Goal: Task Accomplishment & Management: Manage account settings

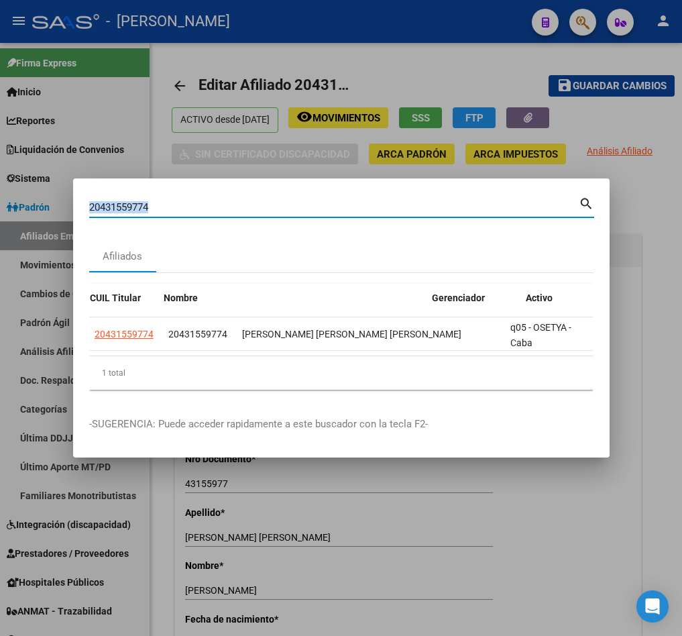
click at [201, 197] on div "20431559774 Buscar (apellido, dni, [PERSON_NAME], [PERSON_NAME], cuit, obra soc…" at bounding box center [333, 207] width 489 height 20
click at [200, 201] on input "20431559774" at bounding box center [333, 207] width 489 height 12
paste input "6110175"
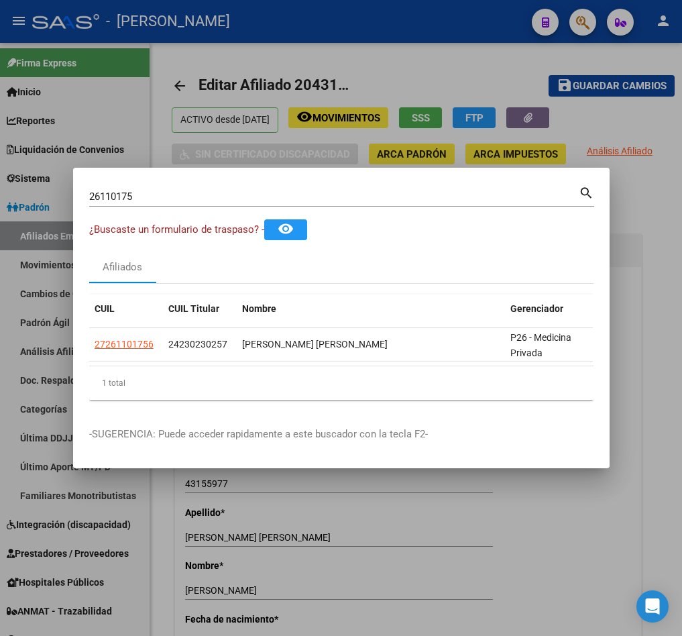
drag, startPoint x: 266, startPoint y: 373, endPoint x: 318, endPoint y: 371, distance: 52.3
click at [318, 371] on div "CUIL CUIL Titular Nombre Gerenciador Activo 27261101756 24230230257 [PERSON_NAM…" at bounding box center [341, 347] width 504 height 106
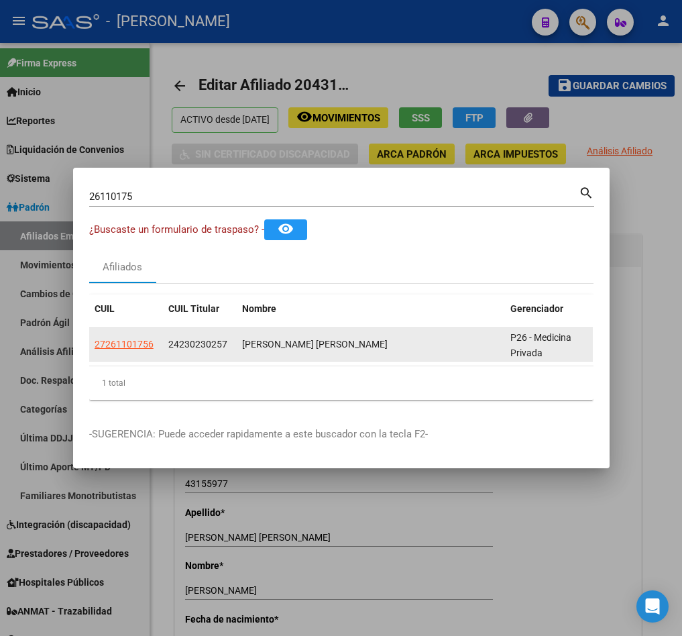
click at [209, 339] on span "24230230257" at bounding box center [197, 344] width 59 height 11
copy span "24230230257"
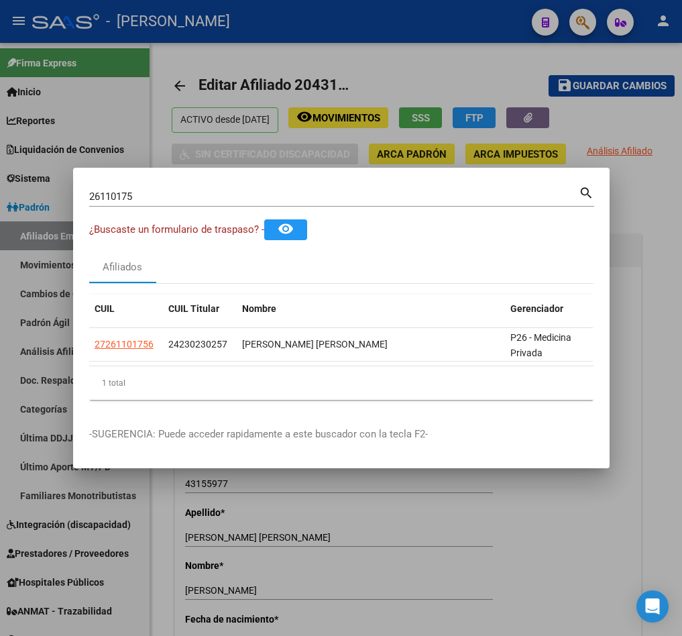
click at [165, 186] on div "26110175 Buscar (apellido, dni, cuil, [PERSON_NAME], cuit, obra social)" at bounding box center [333, 196] width 489 height 20
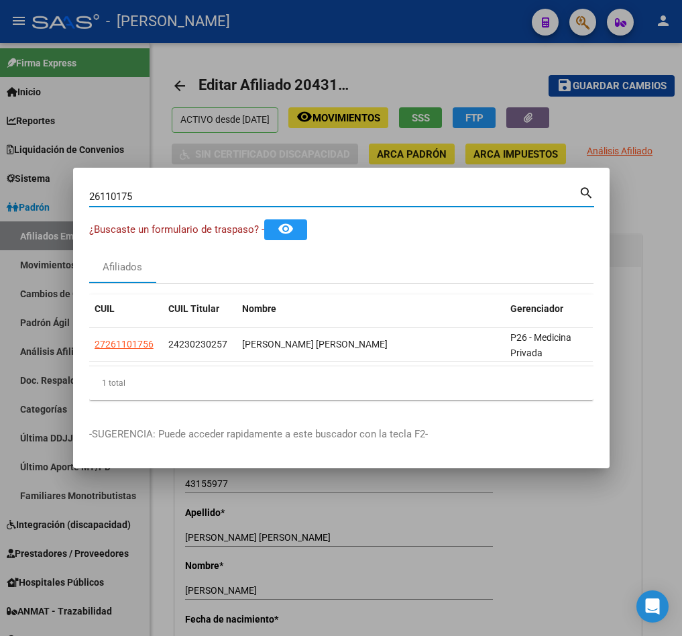
click at [208, 190] on input "26110175" at bounding box center [333, 196] width 489 height 12
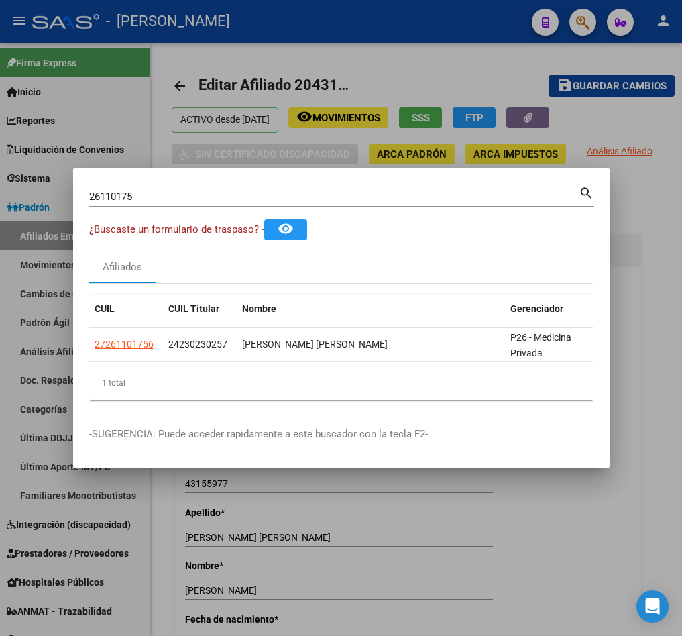
click at [219, 202] on div "26110175 Buscar (apellido, dni, [PERSON_NAME], nro traspaso, cuit, obra social)…" at bounding box center [341, 202] width 505 height 36
click at [219, 199] on div "26110175 Buscar (apellido, dni, cuil, [PERSON_NAME], cuit, obra social)" at bounding box center [333, 196] width 489 height 20
click at [216, 196] on div "26110175 Buscar (apellido, dni, cuil, [PERSON_NAME], cuit, obra social)" at bounding box center [333, 196] width 489 height 20
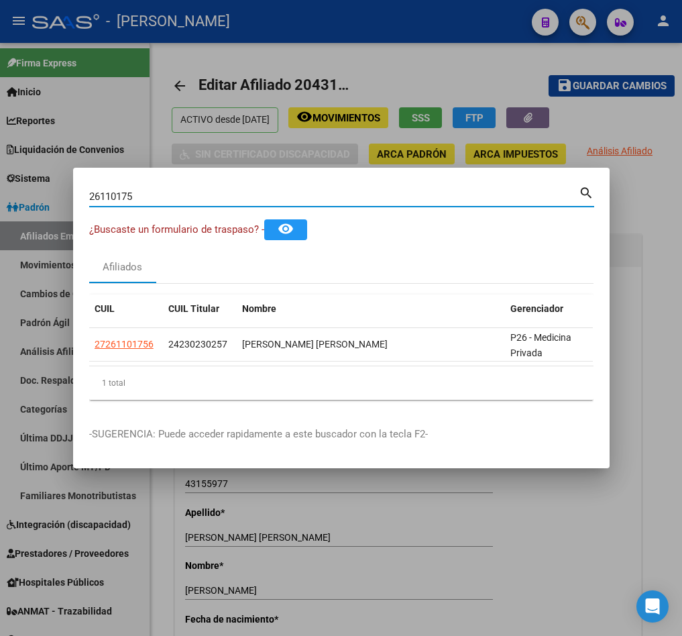
paste input "20106209"
click at [216, 196] on div "2611017520106209 [PERSON_NAME] (apellido, dni, [PERSON_NAME], nro traspaso, cui…" at bounding box center [333, 196] width 489 height 20
click at [270, 168] on mat-dialog-container "2611017520106209 Buscar (apellido, dni, cuil, nro traspaso, cuit, obra social) …" at bounding box center [341, 318] width 536 height 300
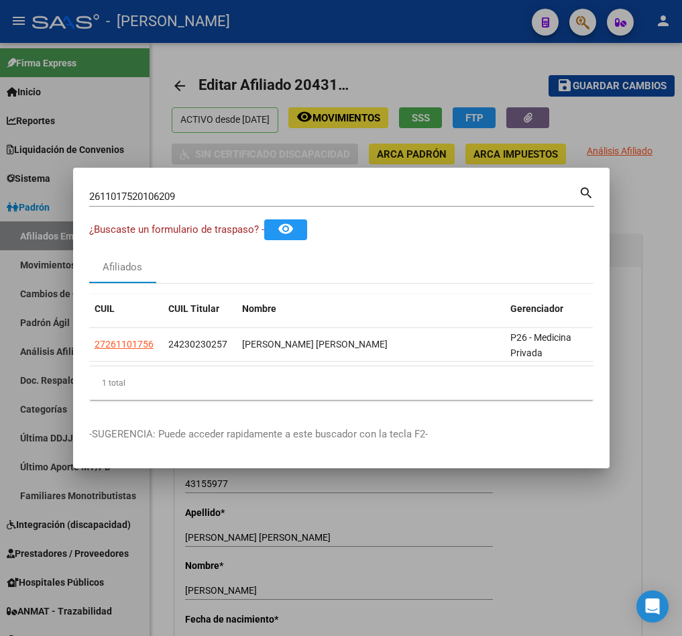
click at [243, 190] on input "2611017520106209" at bounding box center [333, 196] width 489 height 12
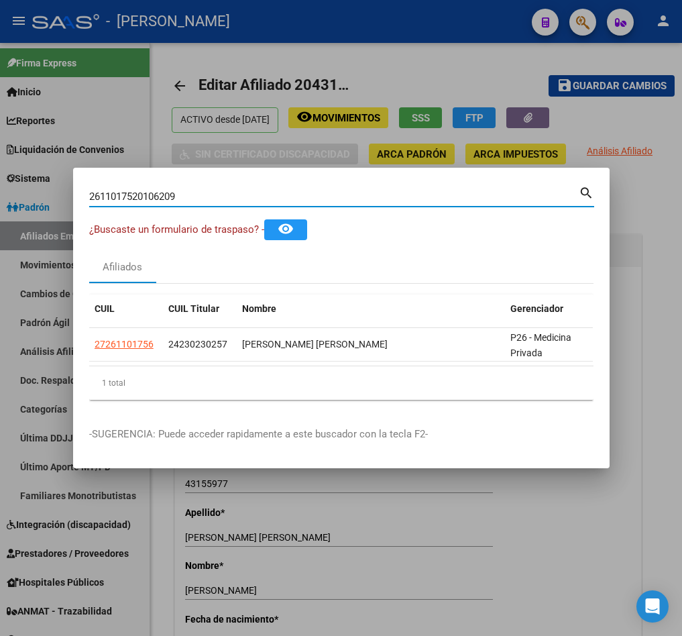
click at [243, 190] on input "2611017520106209" at bounding box center [333, 196] width 489 height 12
paste input
type input "20106209"
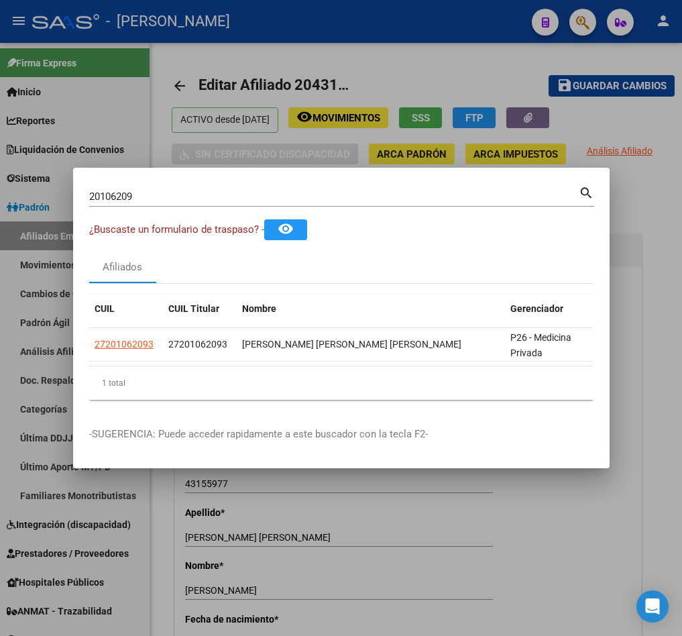
drag, startPoint x: 196, startPoint y: 374, endPoint x: 245, endPoint y: 374, distance: 49.6
click at [241, 374] on div "1 total" at bounding box center [341, 383] width 504 height 34
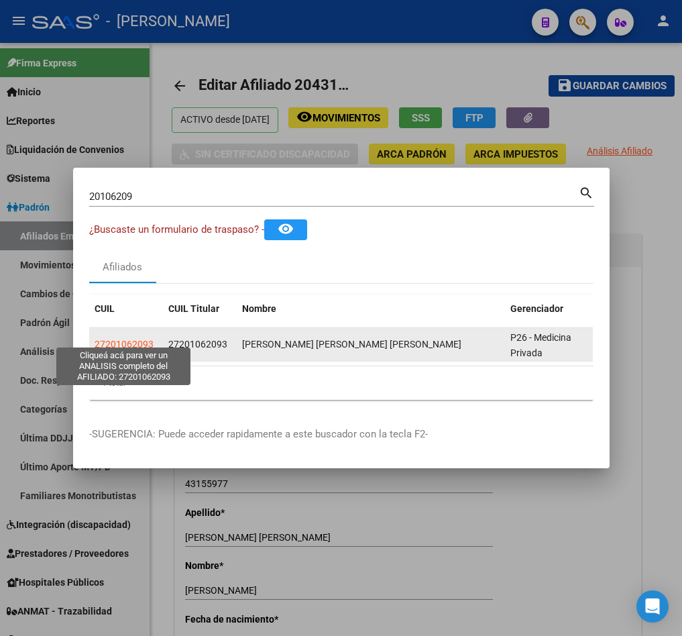
click at [123, 340] on span "27201062093" at bounding box center [124, 344] width 59 height 11
type textarea "27201062093"
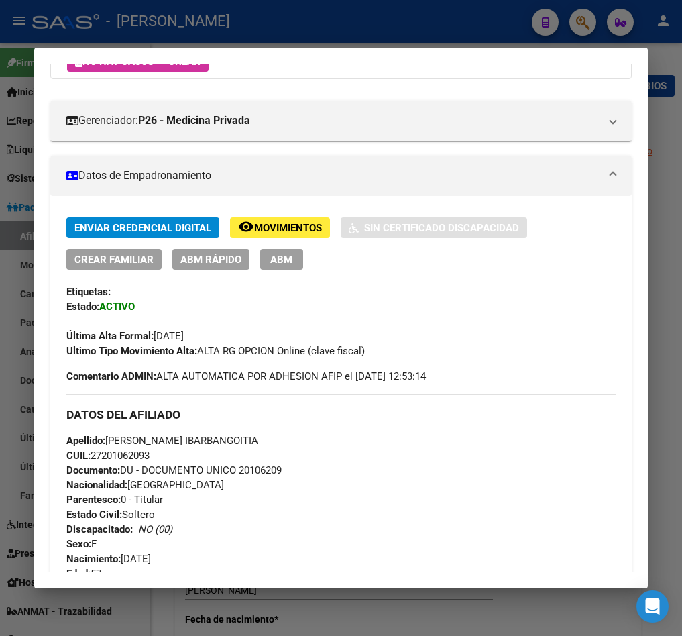
scroll to position [165, 0]
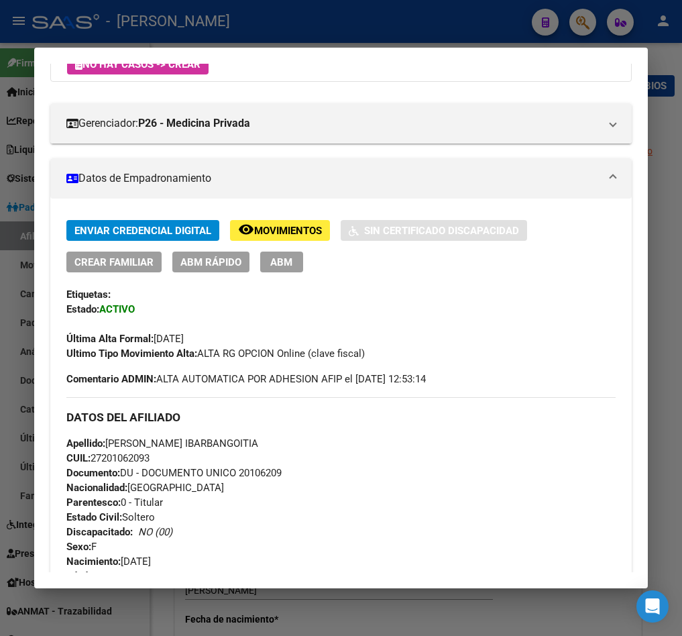
click at [272, 269] on button "ABM" at bounding box center [281, 261] width 43 height 21
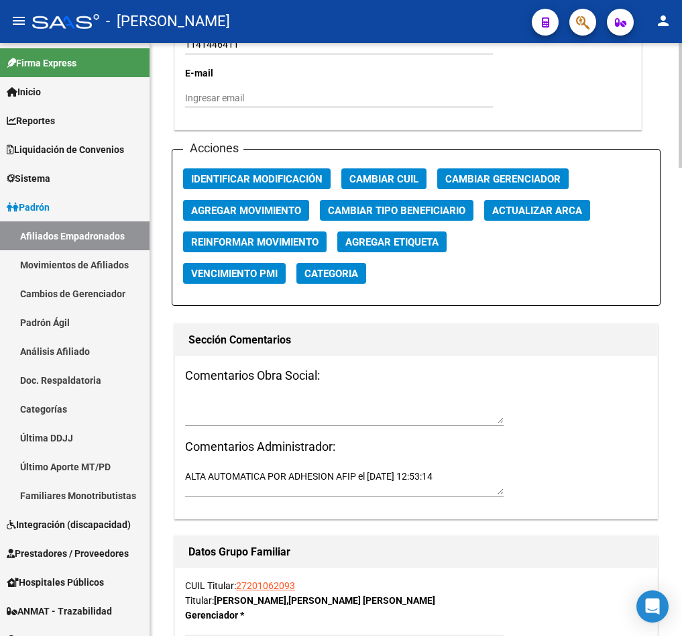
scroll to position [1709, 0]
